Goal: Task Accomplishment & Management: Use online tool/utility

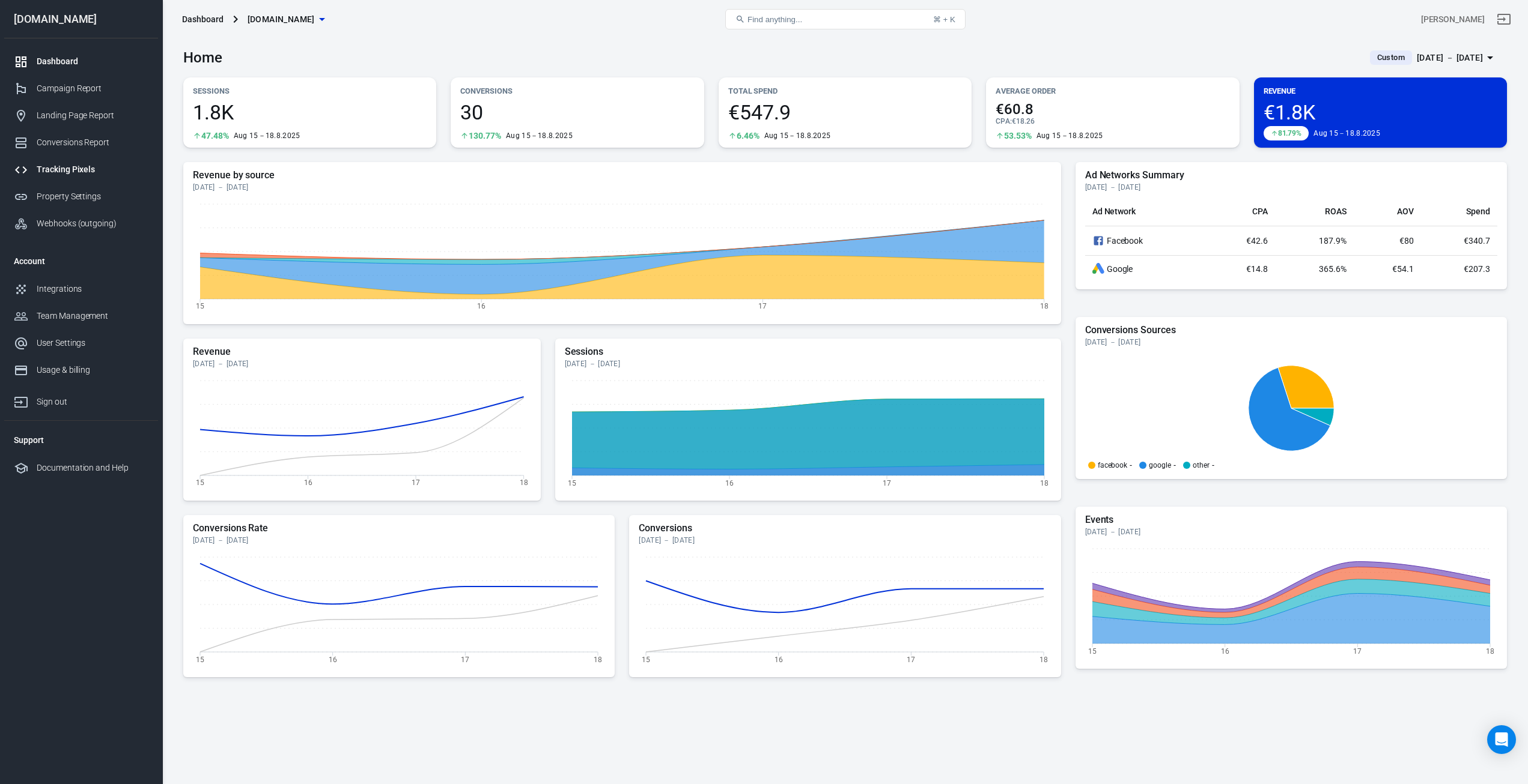
click at [61, 164] on div "Tracking Pixels" at bounding box center [92, 169] width 112 height 13
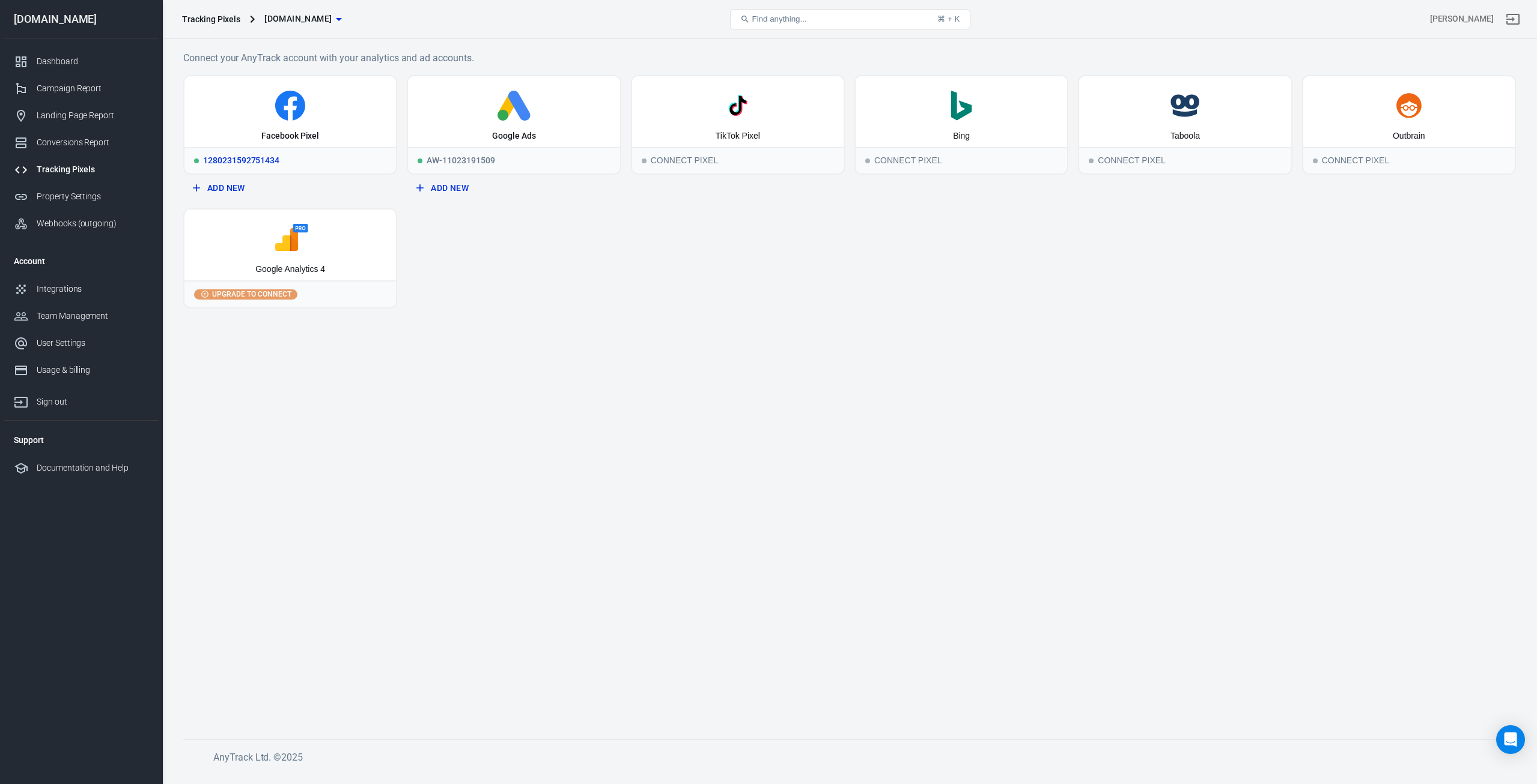
click at [283, 121] on div "Facebook Pixel" at bounding box center [290, 111] width 211 height 71
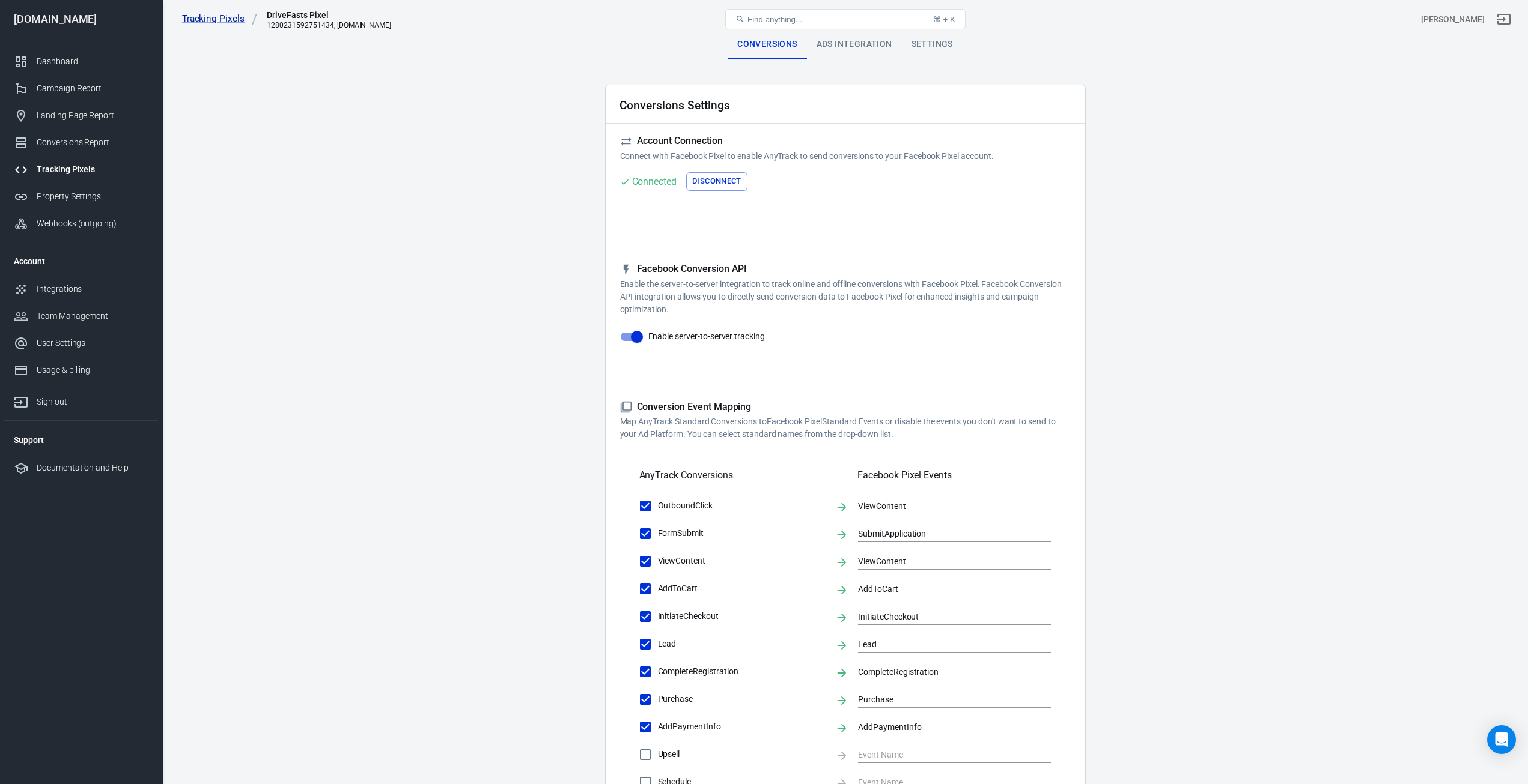
click at [847, 46] on div "Ads Integration" at bounding box center [854, 44] width 95 height 29
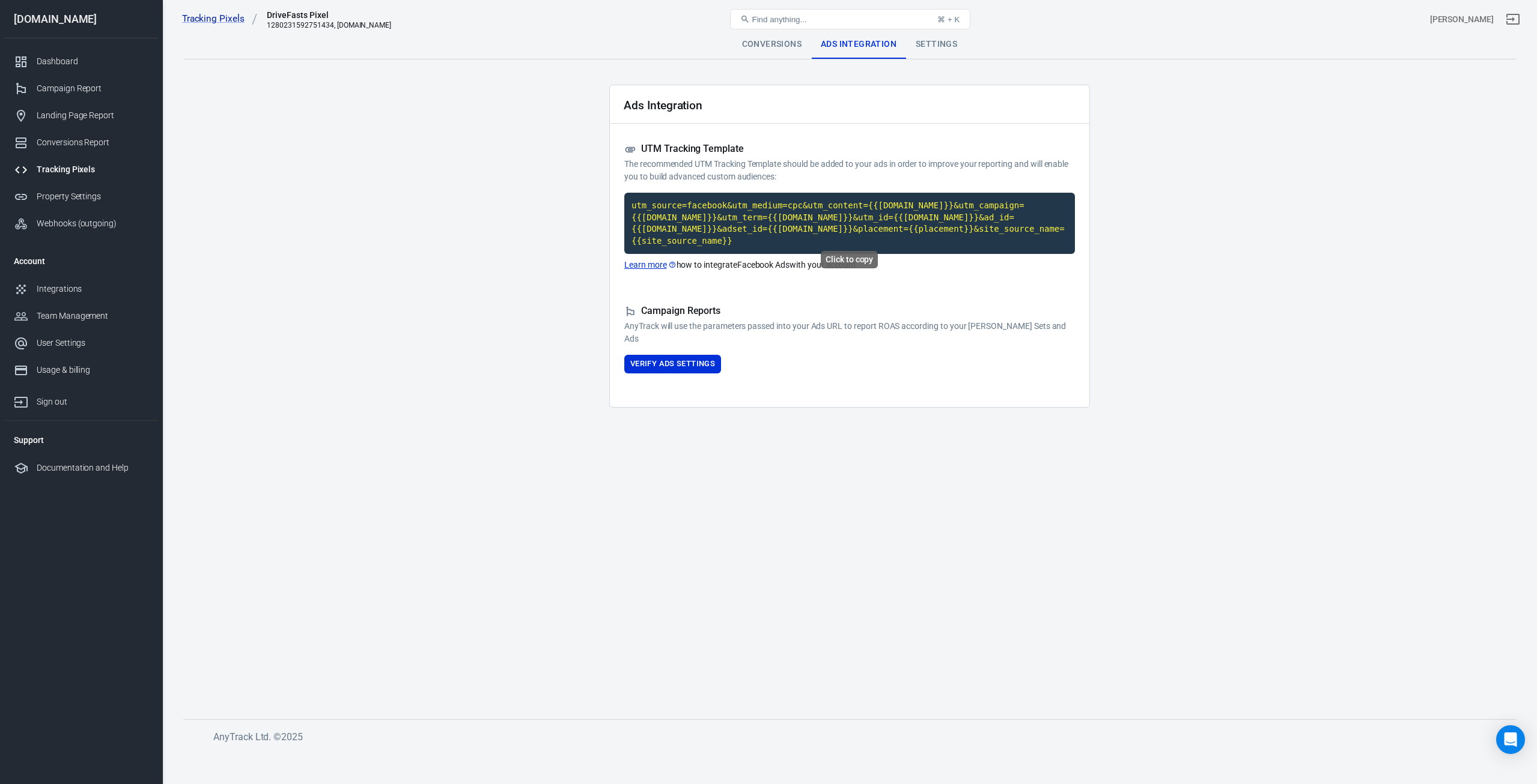
click at [745, 211] on code "utm_source=facebook&utm_medium=cpc&utm_content={{[DOMAIN_NAME]}}&utm_campaign={…" at bounding box center [849, 222] width 450 height 61
click at [782, 204] on code "utm_source=facebook&utm_medium=cpc&utm_content={{[DOMAIN_NAME]}}&utm_campaign={…" at bounding box center [849, 222] width 450 height 61
